Goal: Task Accomplishment & Management: Complete application form

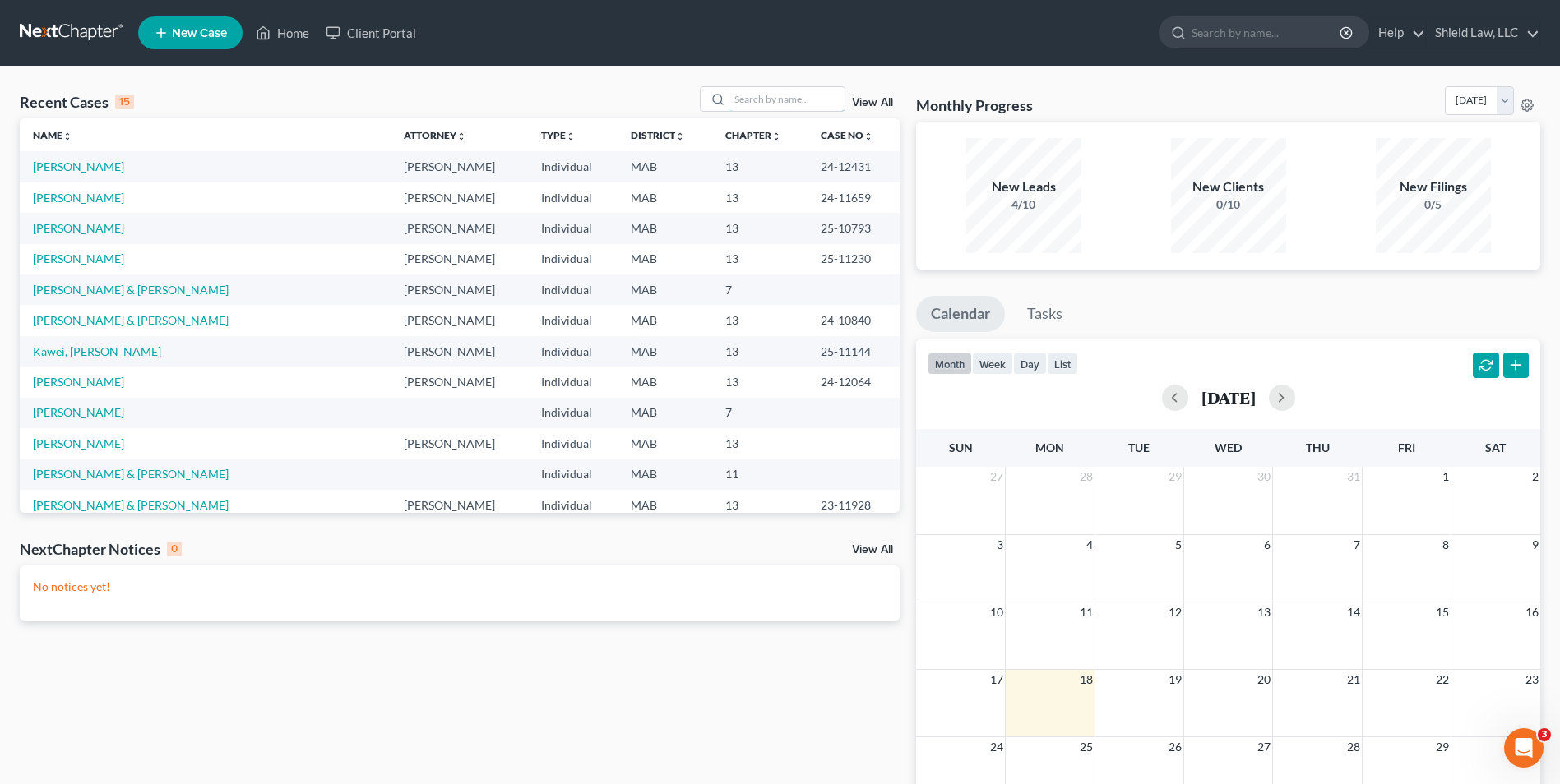
click at [755, 94] on input "search" at bounding box center [787, 99] width 115 height 24
type input "gramazio"
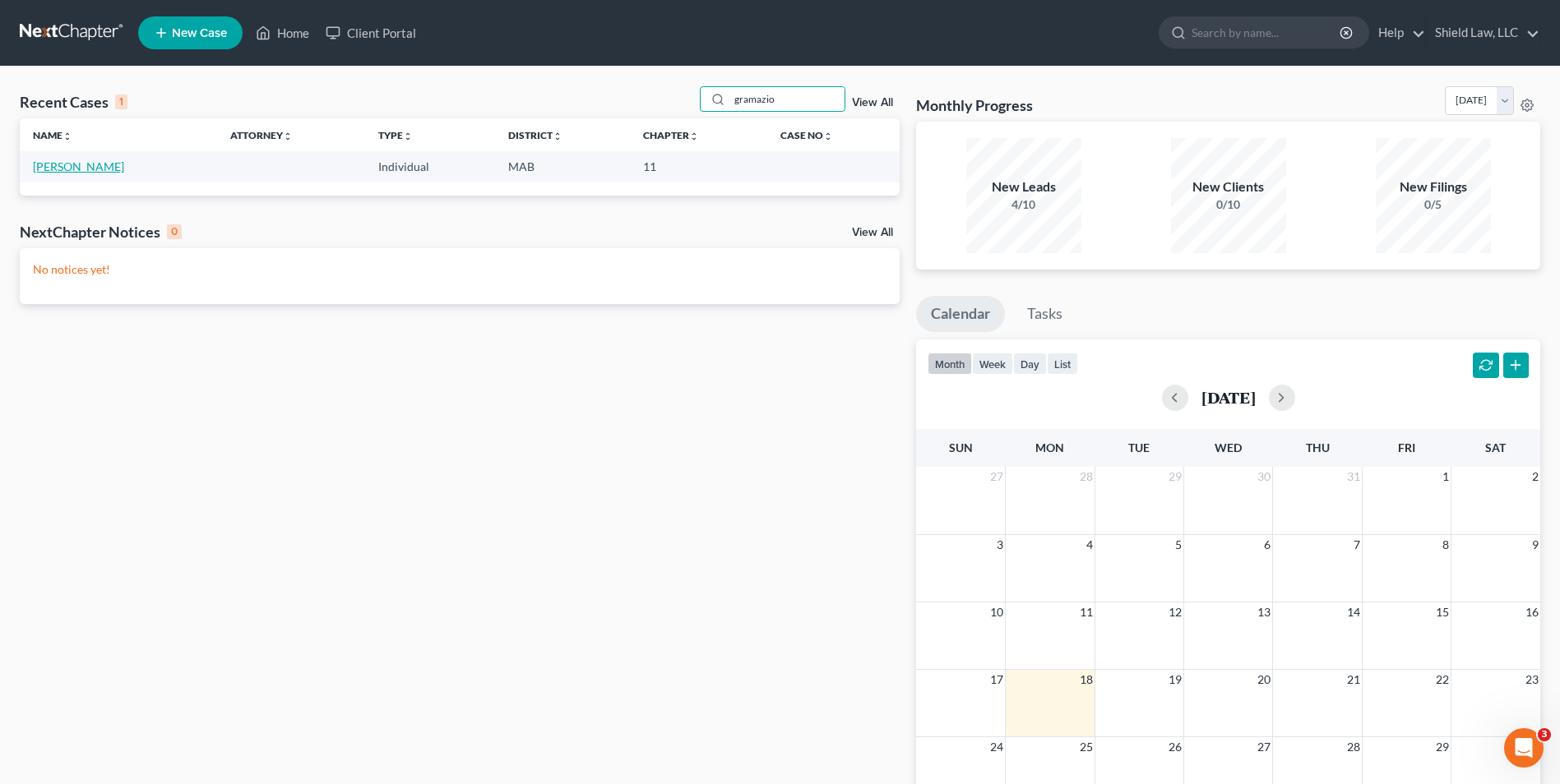
drag, startPoint x: 59, startPoint y: 171, endPoint x: 101, endPoint y: 184, distance: 44.0
click at [60, 171] on link "[PERSON_NAME]" at bounding box center [78, 166] width 91 height 14
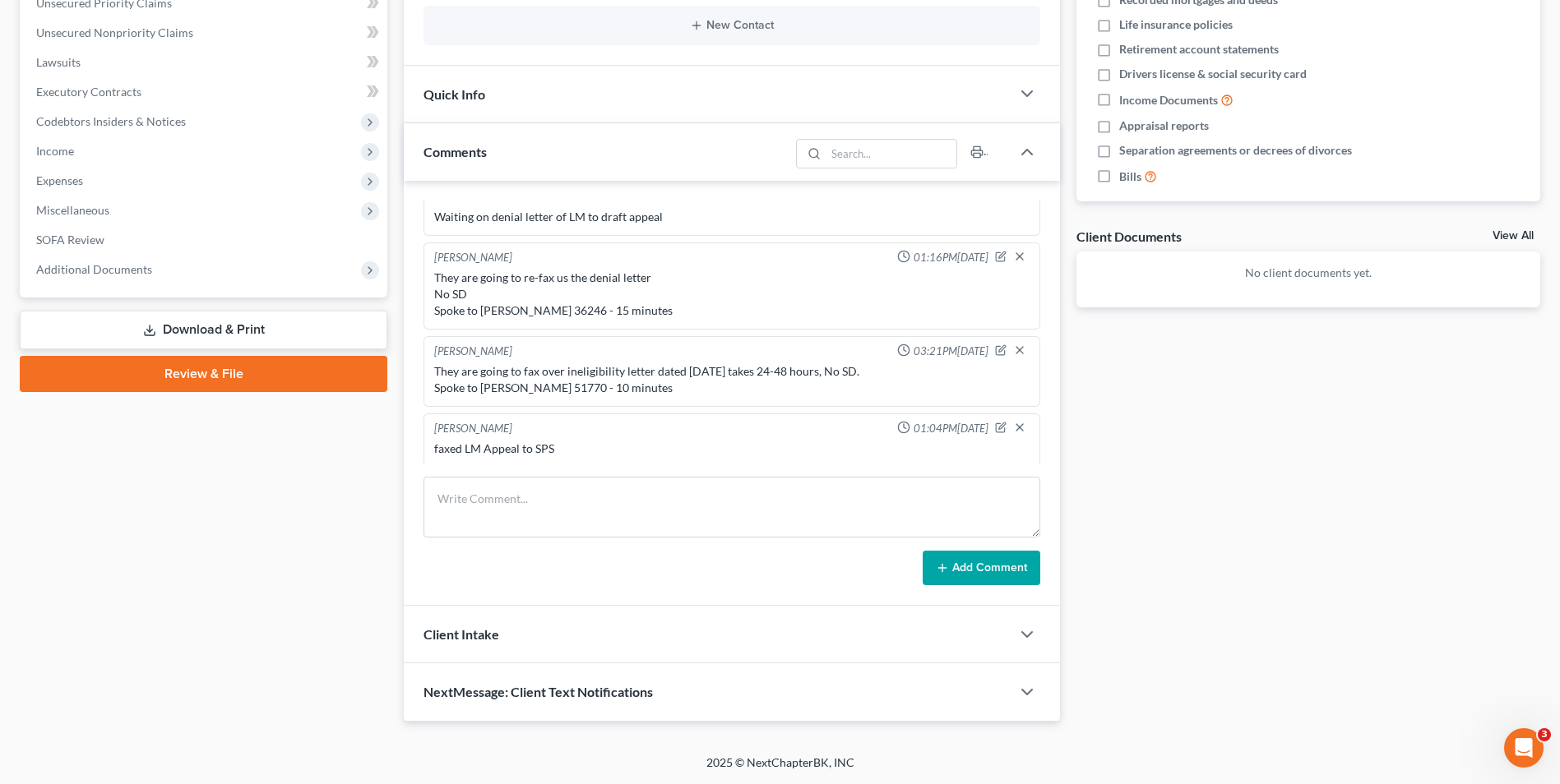
scroll to position [925, 0]
click at [649, 495] on textarea at bounding box center [732, 507] width 617 height 61
click at [801, 504] on textarea "Sent dispute resolution letter on 6/27. they are going to fax it to [GEOGRAPHIC…" at bounding box center [732, 507] width 617 height 61
click at [791, 512] on textarea "Sent dispute resolution letter on 6/27. they are going to fax it to [GEOGRAPHIC…" at bounding box center [732, 507] width 617 height 61
click at [782, 507] on textarea "Sent dispute resolution letter on 6/27. they are going to fax it to [GEOGRAPHIC…" at bounding box center [732, 507] width 617 height 61
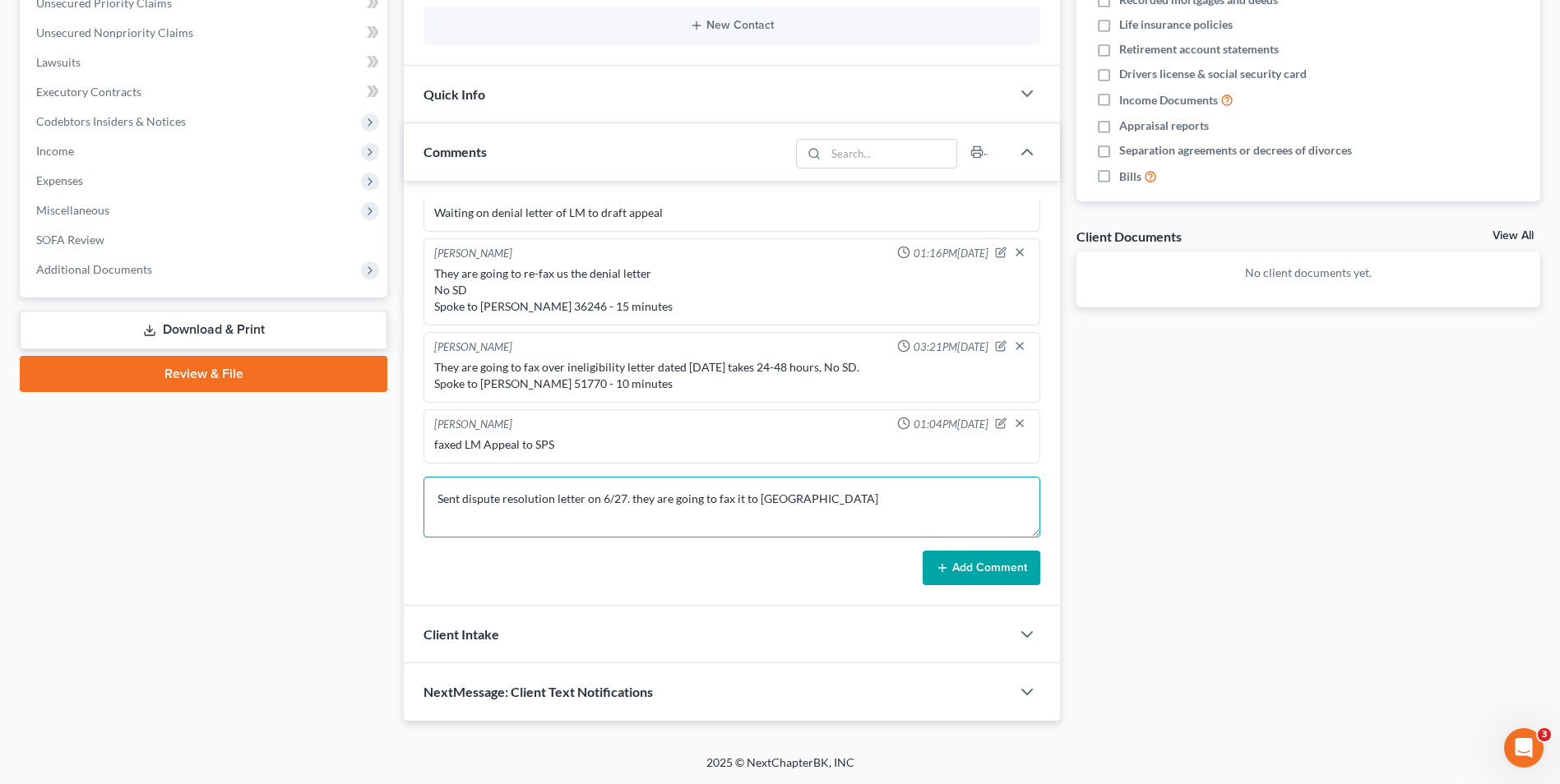
click at [782, 503] on textarea "Sent dispute resolution letter on 6/27. they are going to fax it to [GEOGRAPHIC…" at bounding box center [732, 507] width 617 height 61
click at [582, 525] on textarea "Sent dispute resolution letter on 6/27. they are going to fax it to [GEOGRAPHIC…" at bounding box center [732, 507] width 617 height 61
click at [436, 492] on textarea "Sent dispute resolution letter on 6/27. they are going to fax it to us No SD [P…" at bounding box center [732, 507] width 617 height 61
click at [785, 494] on textarea "Called mtg co to follow up. they sent dispute resolution letter on 6/27. they a…" at bounding box center [732, 507] width 617 height 61
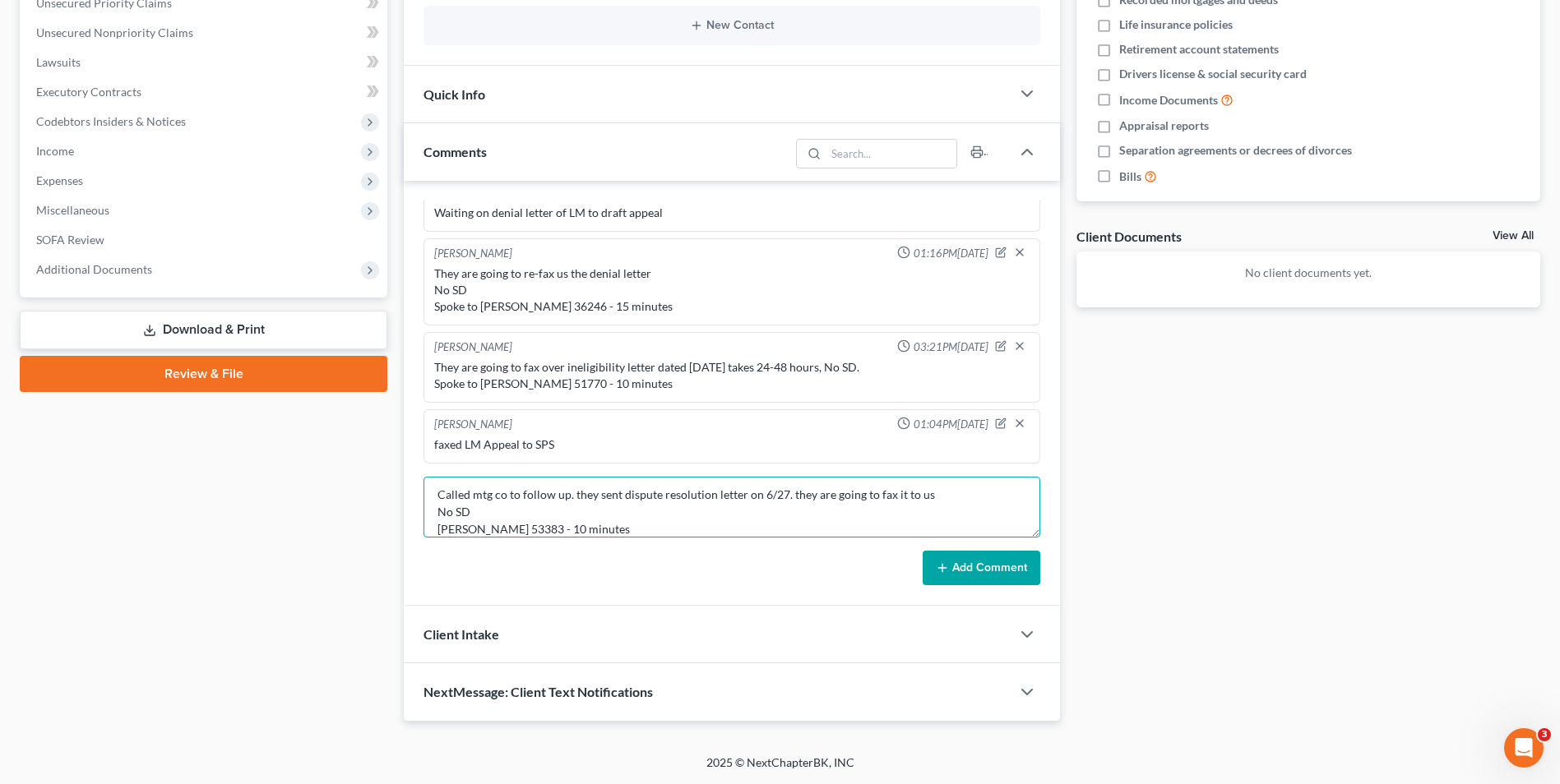
click at [783, 494] on textarea "Called mtg co to follow up. they sent dispute resolution letter on 6/27. they a…" at bounding box center [732, 507] width 617 height 61
type textarea "Called mtg co to follow up. they sent dispute resolution letter on 6/27 but we …"
click at [991, 570] on button "Add Comment" at bounding box center [982, 568] width 118 height 34
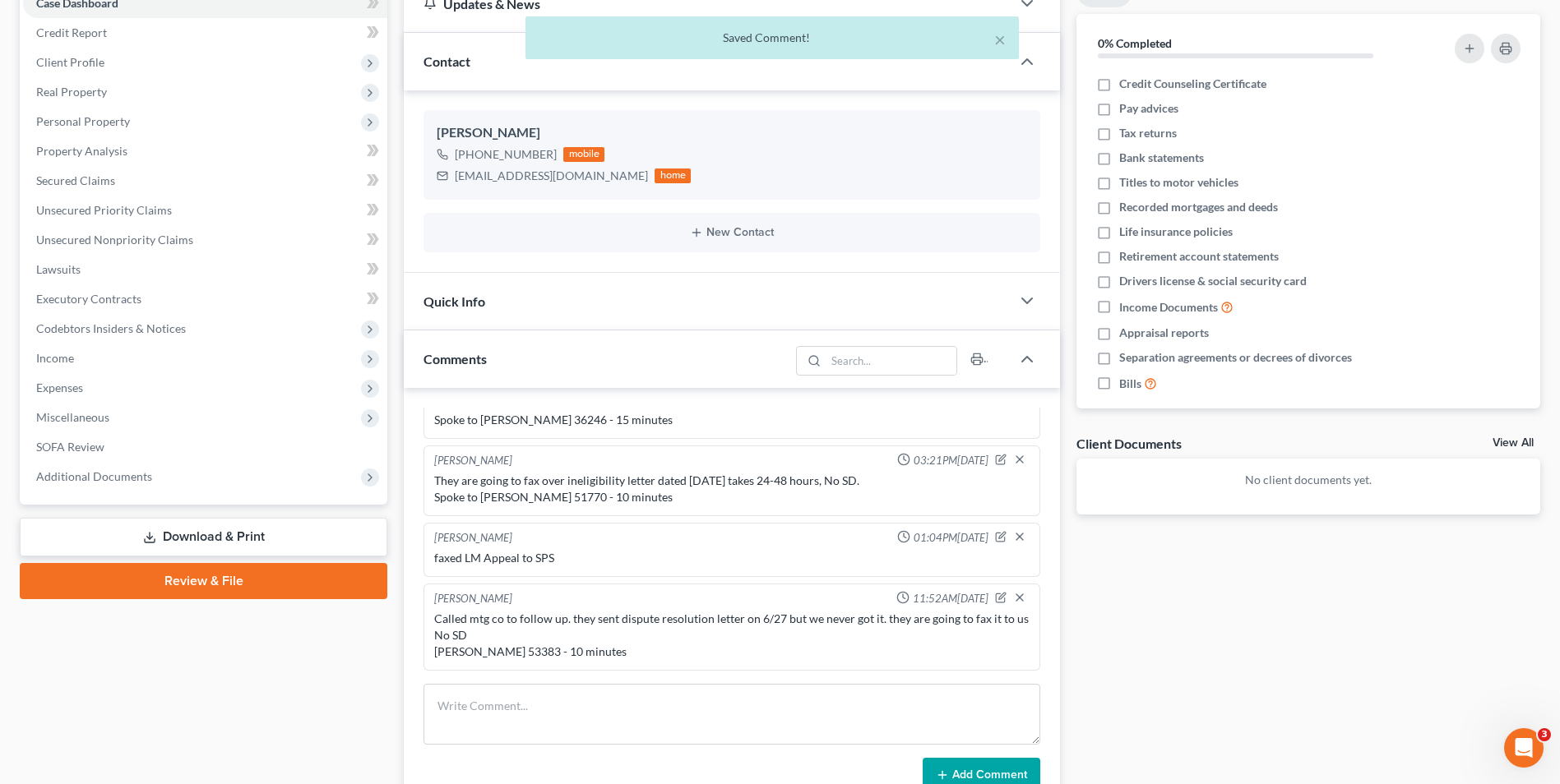
scroll to position [0, 0]
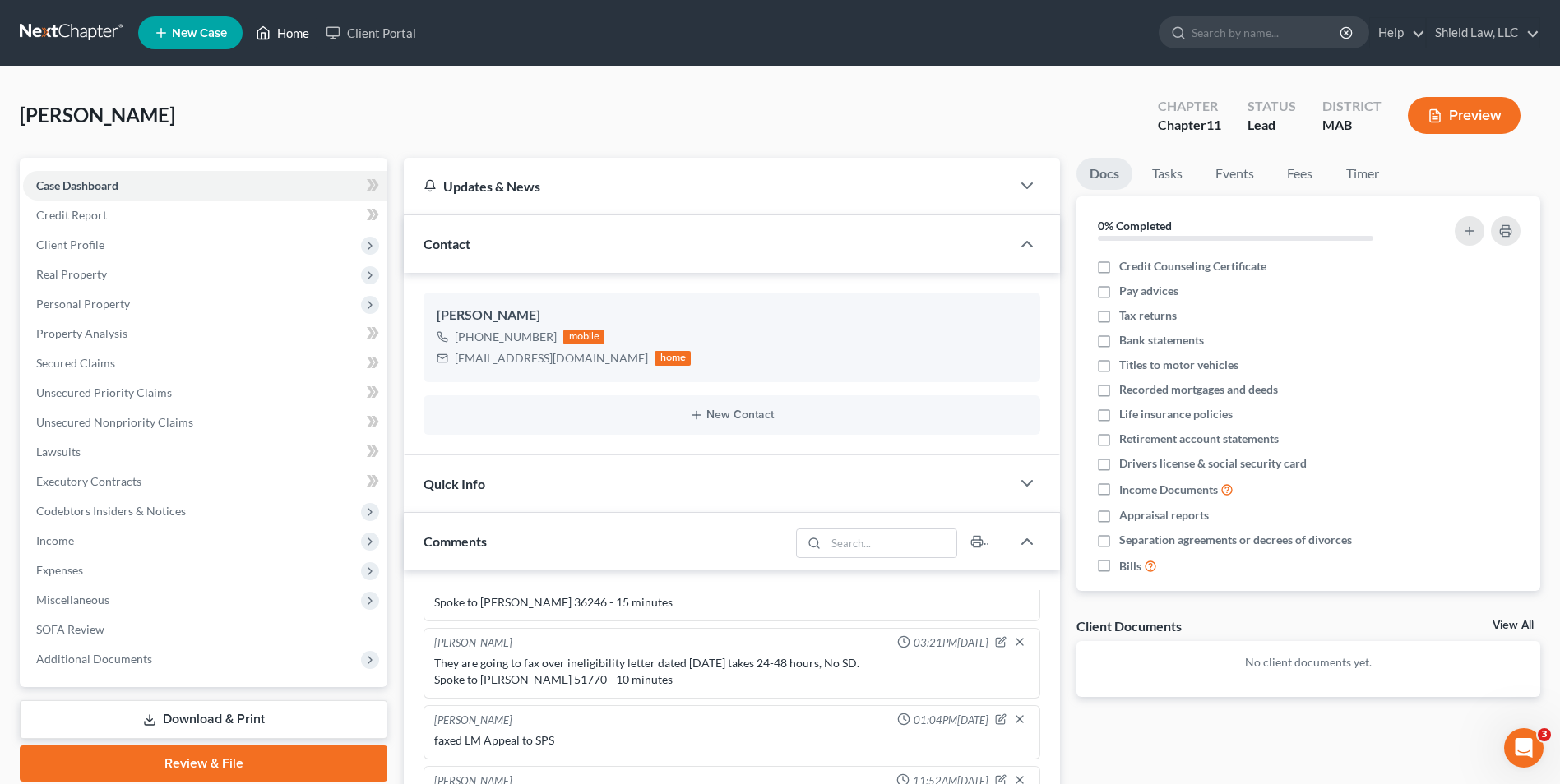
click at [283, 33] on link "Home" at bounding box center [282, 32] width 70 height 30
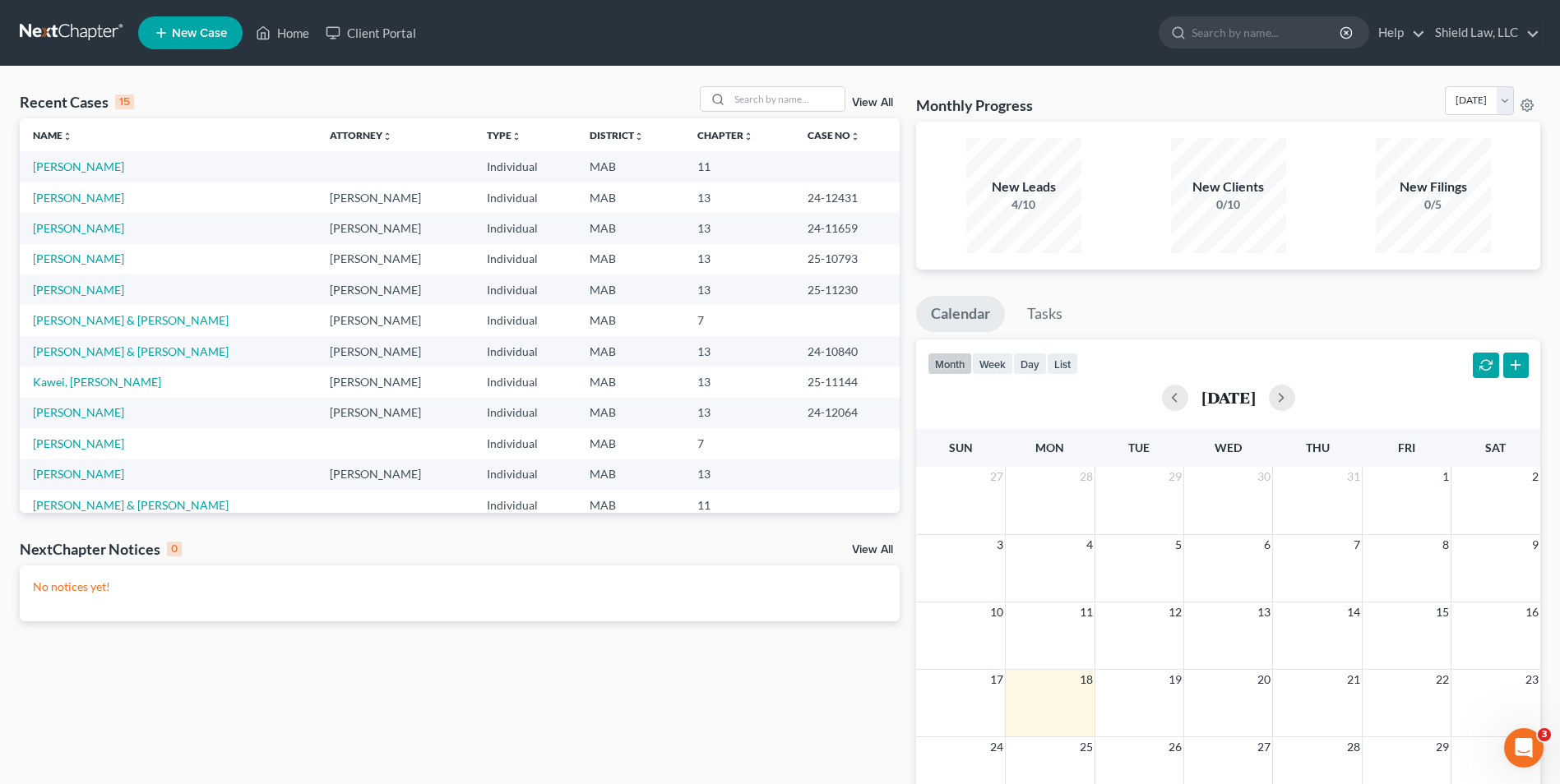
click at [197, 35] on span "New Case" at bounding box center [199, 33] width 55 height 13
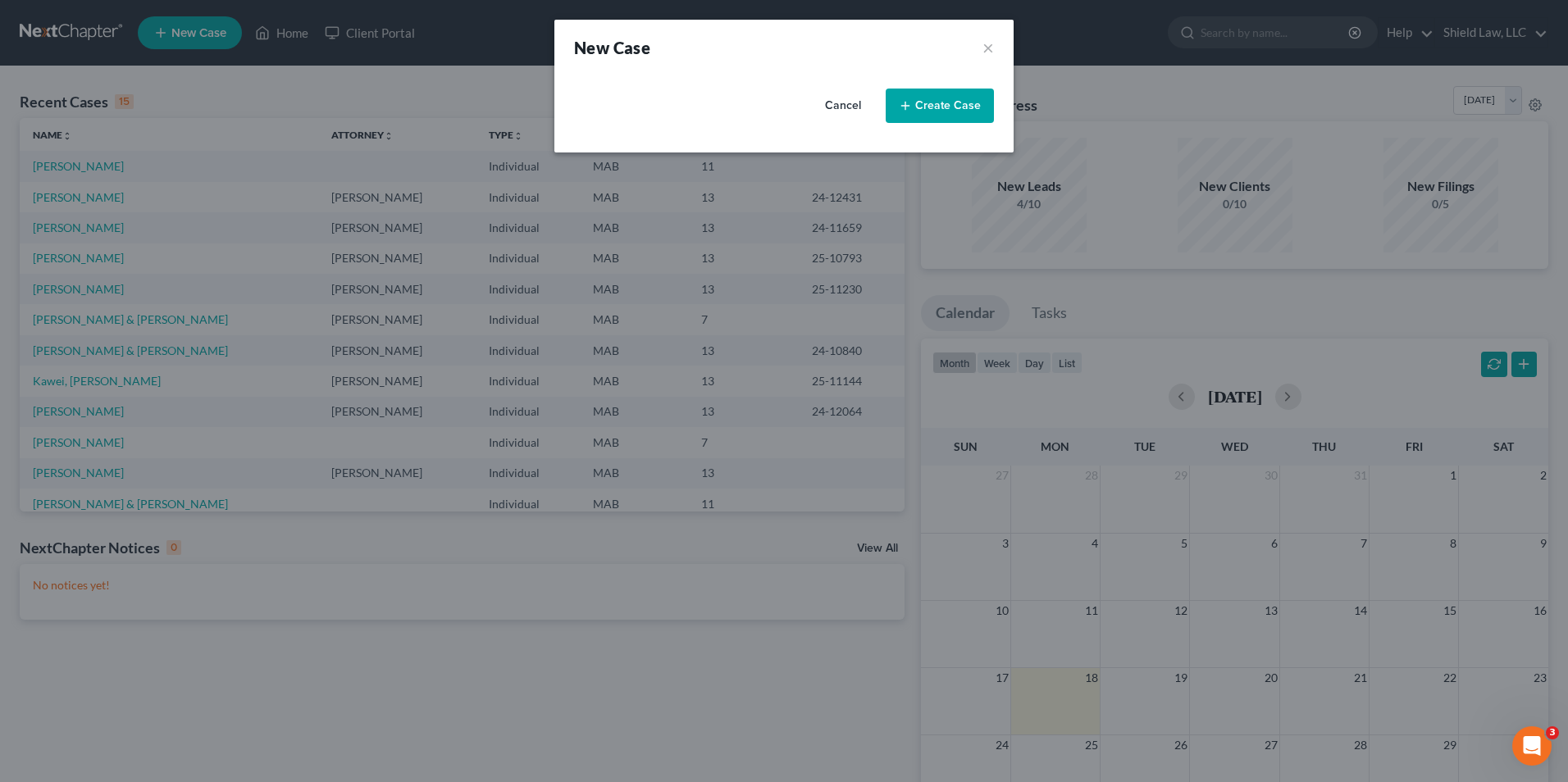
select select "39"
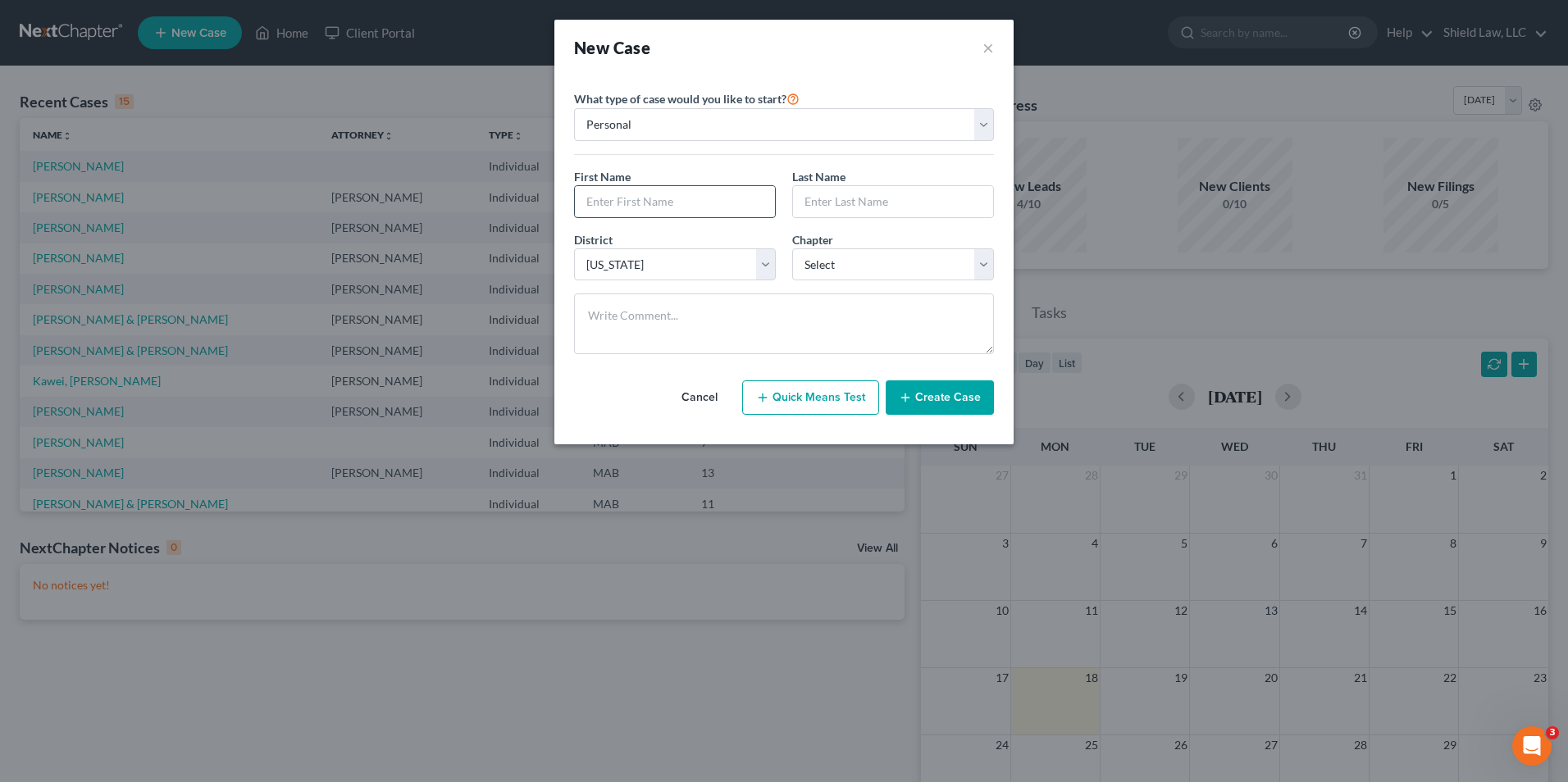
click at [639, 195] on input "text" at bounding box center [675, 202] width 200 height 31
type input "Caleigh"
type input "[PERSON_NAME]"
click at [842, 273] on select "Select 7 11 12 13" at bounding box center [893, 265] width 202 height 33
select select "1"
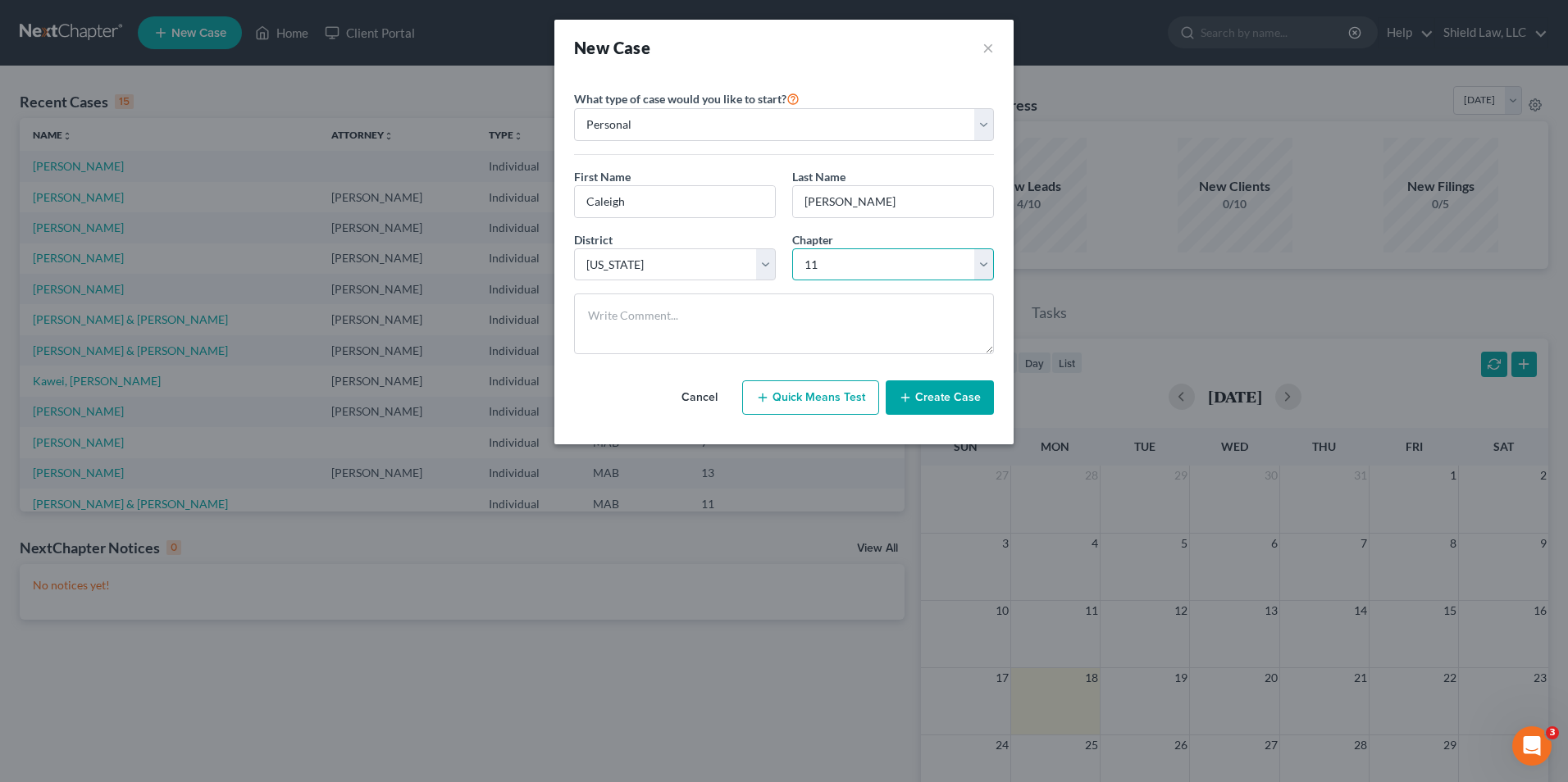
click at [792, 248] on select "Select 7 11 12 13" at bounding box center [893, 265] width 202 height 33
click at [930, 387] on button "Create Case" at bounding box center [939, 397] width 109 height 34
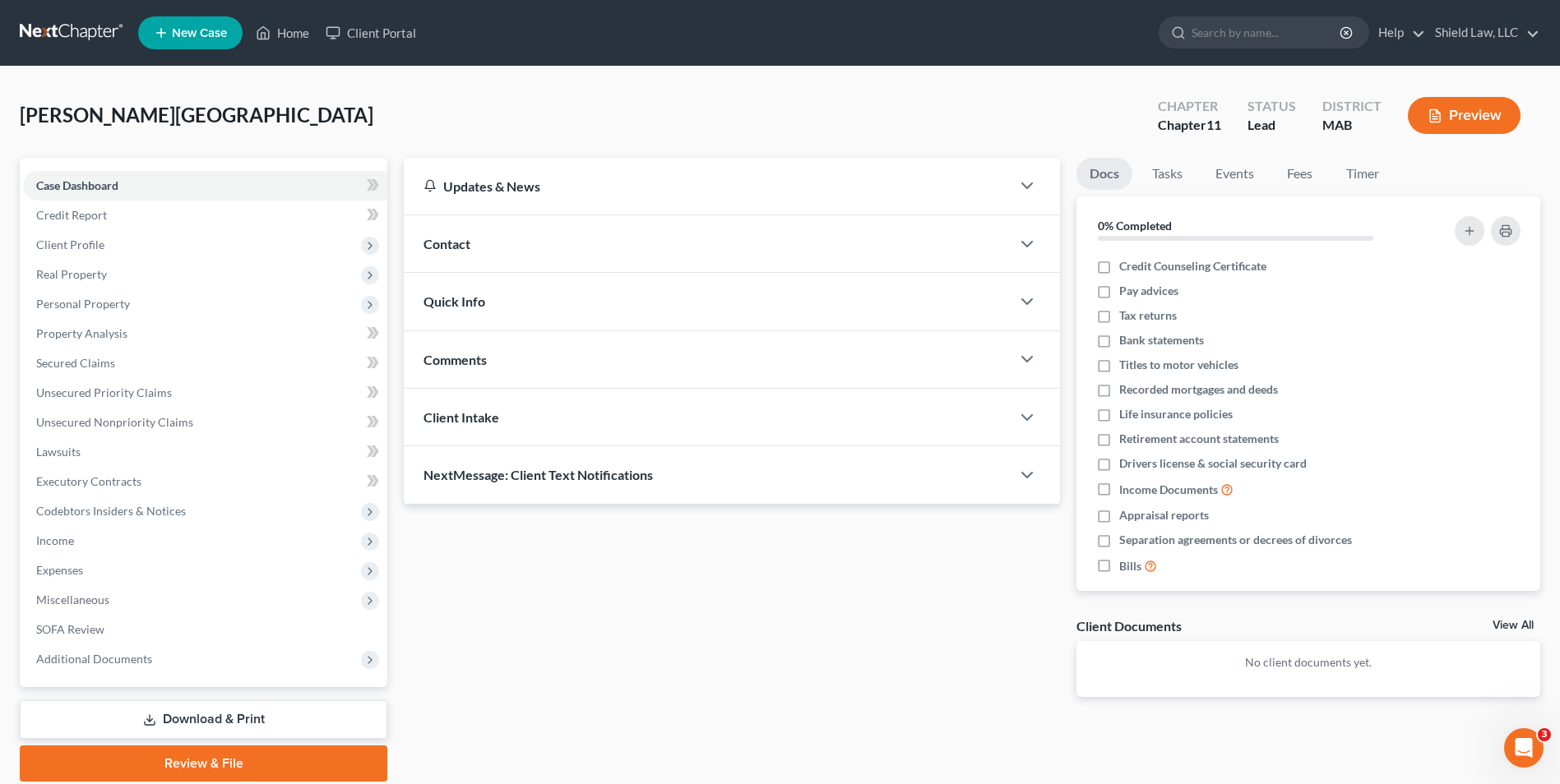
click at [521, 232] on div "Contact" at bounding box center [707, 244] width 607 height 57
click at [1030, 237] on icon "button" at bounding box center [1027, 245] width 20 height 20
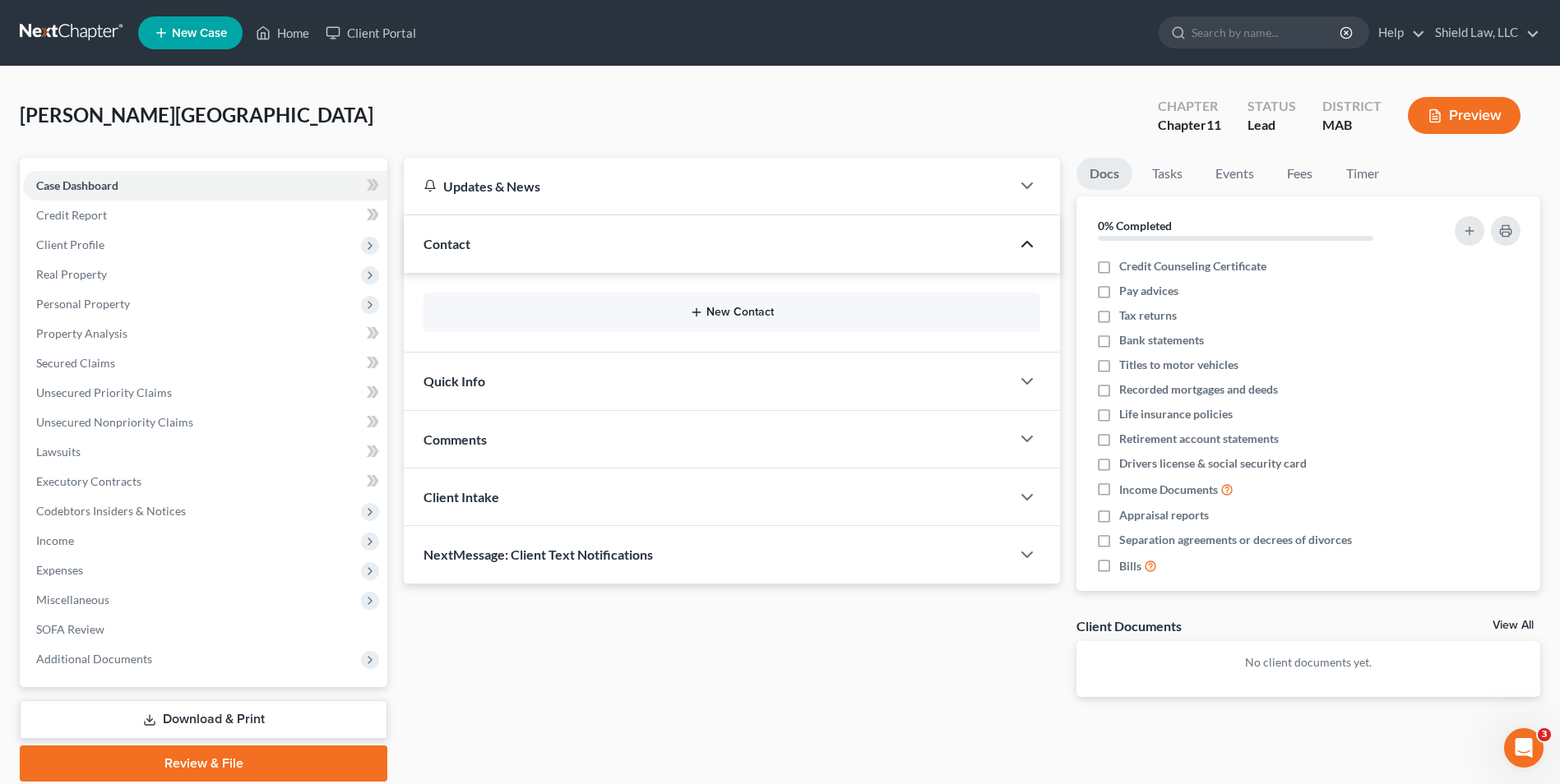
click at [726, 306] on button "New Contact" at bounding box center [731, 312] width 590 height 13
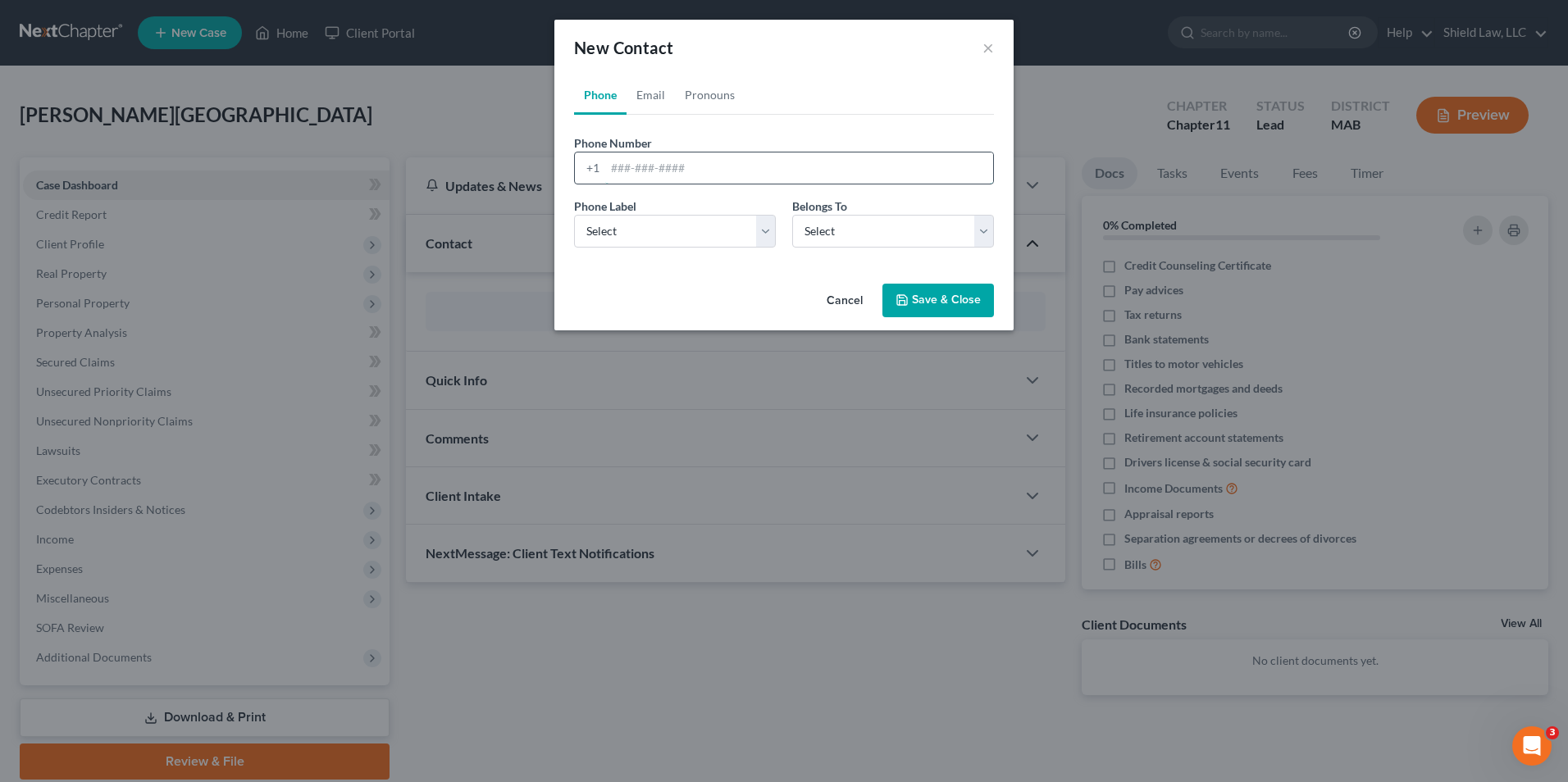
click at [674, 162] on input "tel" at bounding box center [799, 168] width 388 height 31
type input "7744546473"
click at [675, 228] on select "Select Mobile Home Work Other" at bounding box center [675, 231] width 202 height 33
select select "0"
click at [574, 215] on select "Select Mobile Home Work Other" at bounding box center [675, 231] width 202 height 33
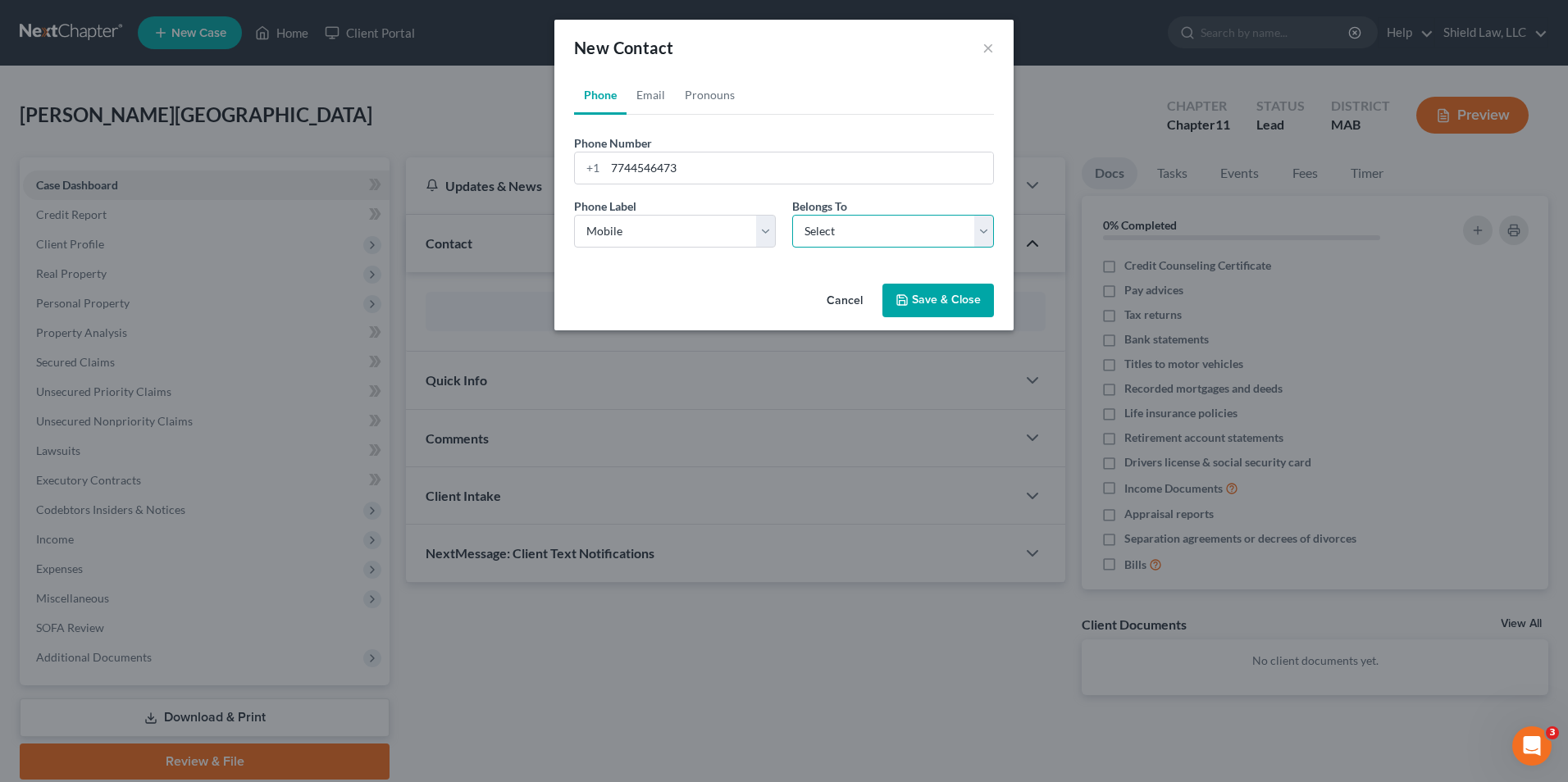
click at [838, 218] on select "Select Client Other" at bounding box center [893, 231] width 202 height 33
select select "0"
click at [792, 215] on select "Select Client Other" at bounding box center [893, 231] width 202 height 33
select select "0"
click at [650, 96] on link "Email" at bounding box center [650, 95] width 48 height 39
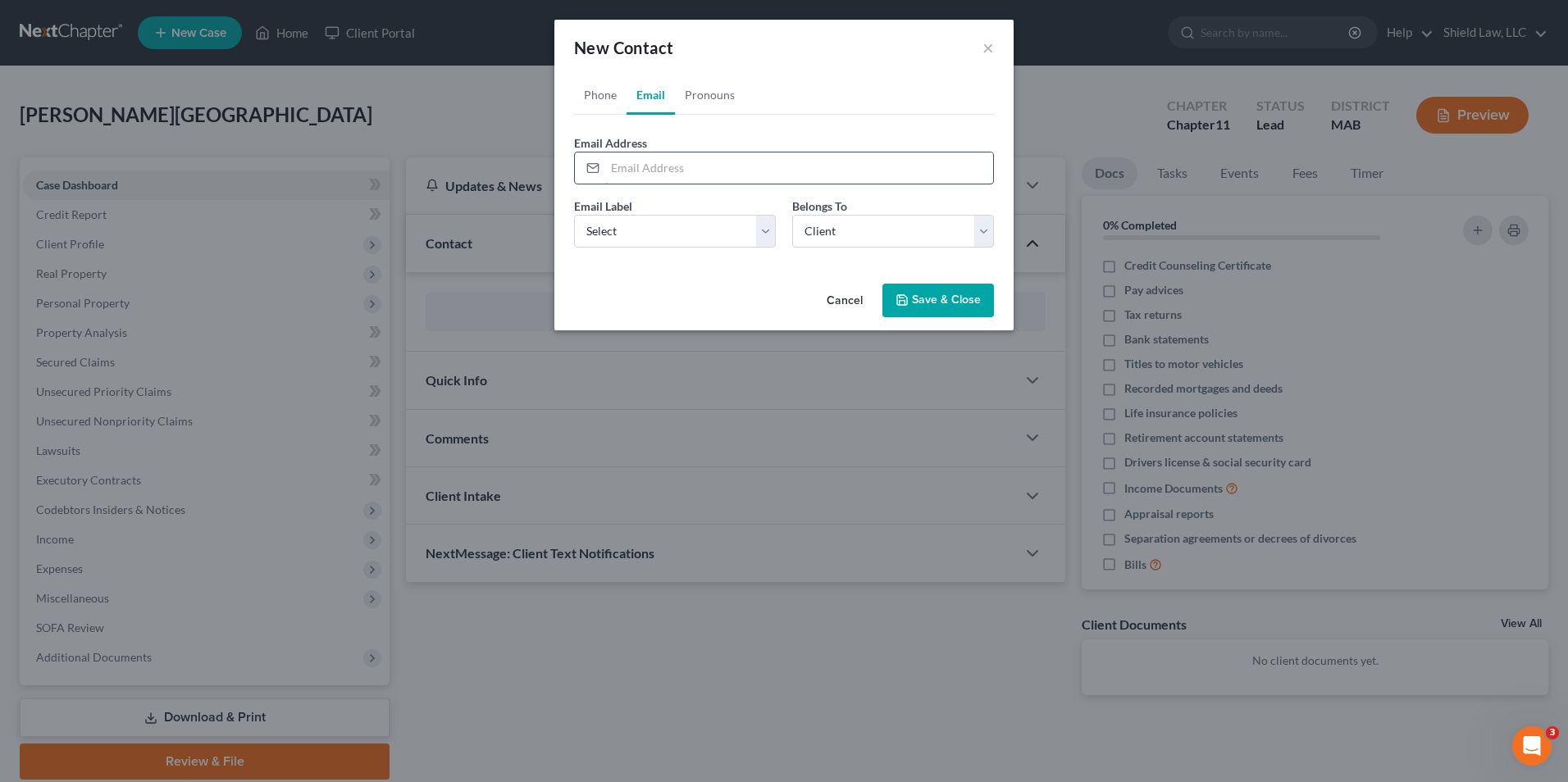
click at [655, 170] on input "email" at bounding box center [799, 168] width 388 height 31
type input "[EMAIL_ADDRESS][DOMAIN_NAME]"
drag, startPoint x: 705, startPoint y: 229, endPoint x: 683, endPoint y: 247, distance: 28.4
click at [704, 230] on select "Select Home Work Other" at bounding box center [675, 231] width 202 height 33
select select "0"
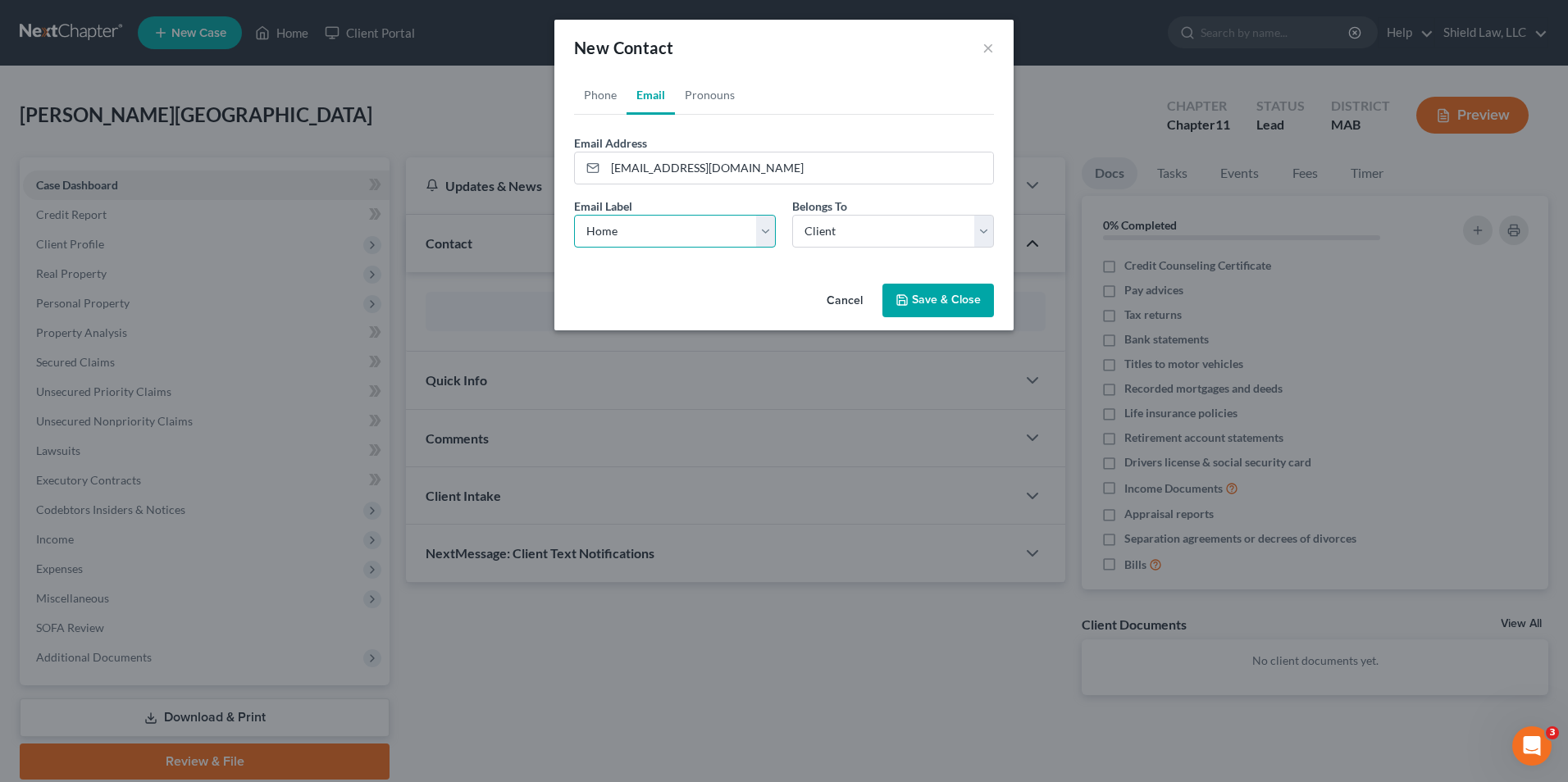
click at [574, 215] on select "Select Home Work Other" at bounding box center [675, 231] width 202 height 33
click at [933, 315] on button "Save & Close" at bounding box center [938, 300] width 111 height 34
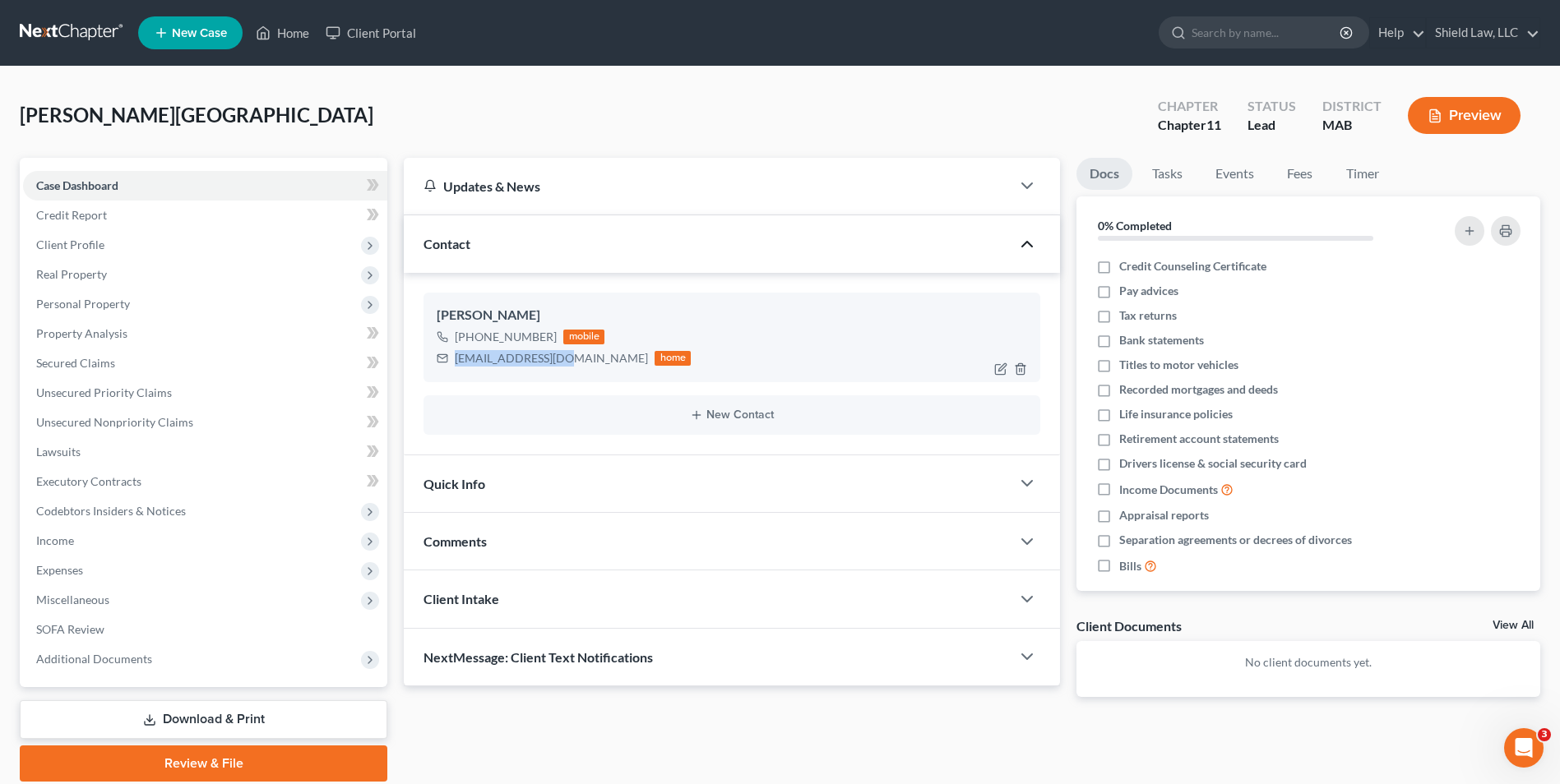
drag, startPoint x: 458, startPoint y: 359, endPoint x: 562, endPoint y: 360, distance: 104.0
click at [562, 360] on div "[EMAIL_ADDRESS][DOMAIN_NAME]" at bounding box center [551, 358] width 193 height 16
copy div "[EMAIL_ADDRESS][DOMAIN_NAME]"
click at [287, 33] on link "Home" at bounding box center [282, 32] width 70 height 30
